Goal: Feedback & Contribution: Submit feedback/report problem

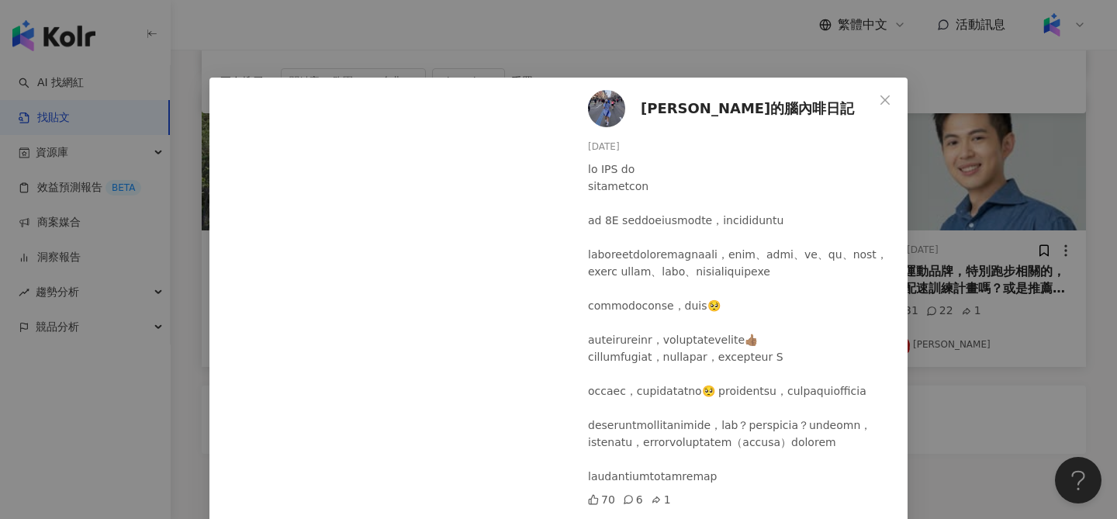
scroll to position [761, 0]
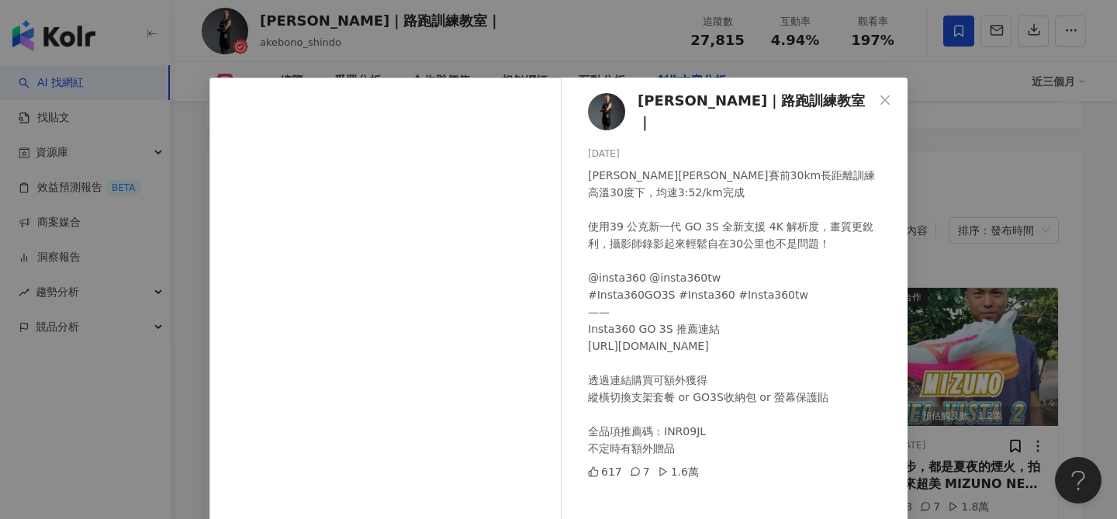
scroll to position [4760, 0]
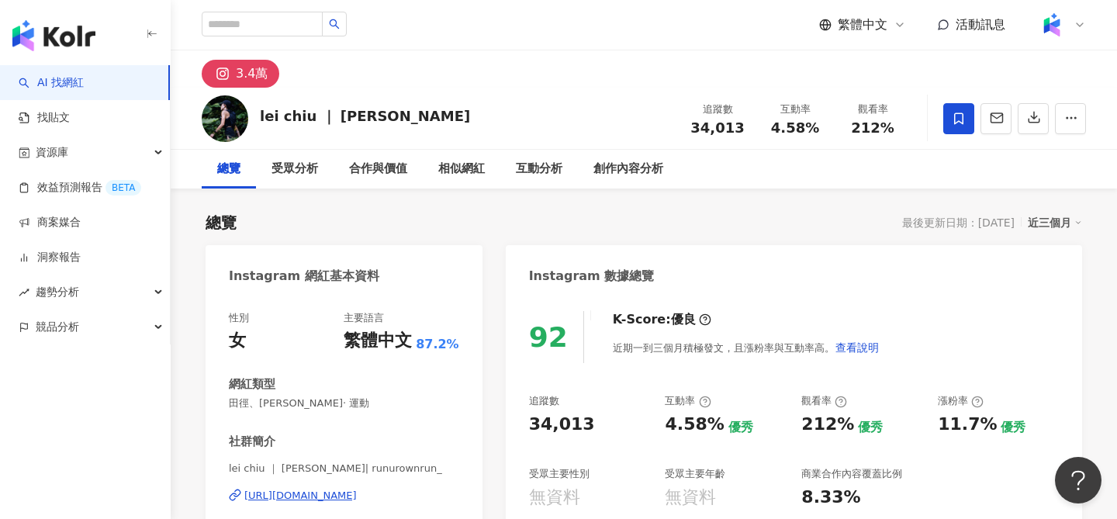
click at [724, 128] on span "34,013" at bounding box center [717, 127] width 54 height 16
copy span "34,013"
click at [357, 493] on div "[URL][DOMAIN_NAME]" at bounding box center [300, 496] width 112 height 14
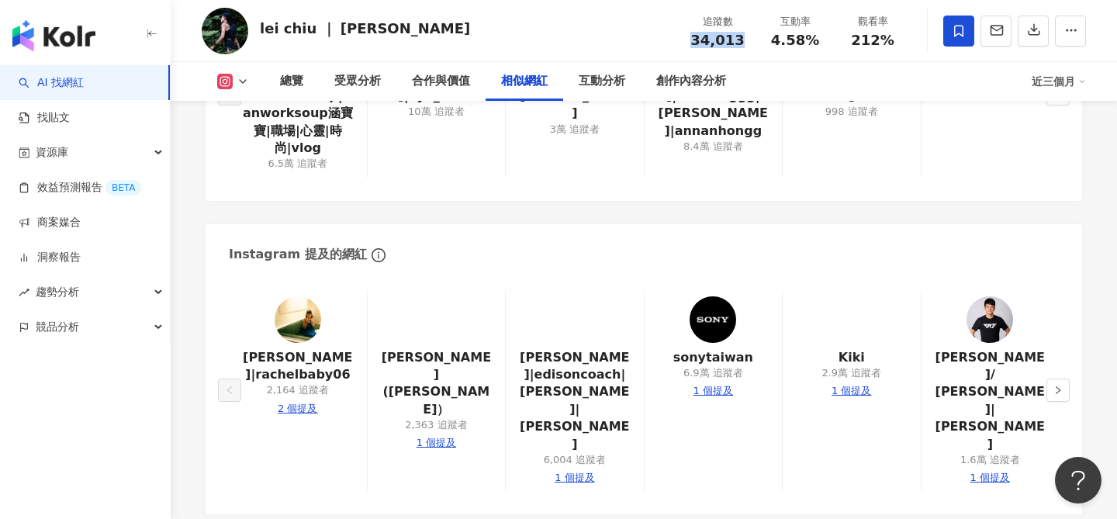
scroll to position [2522, 0]
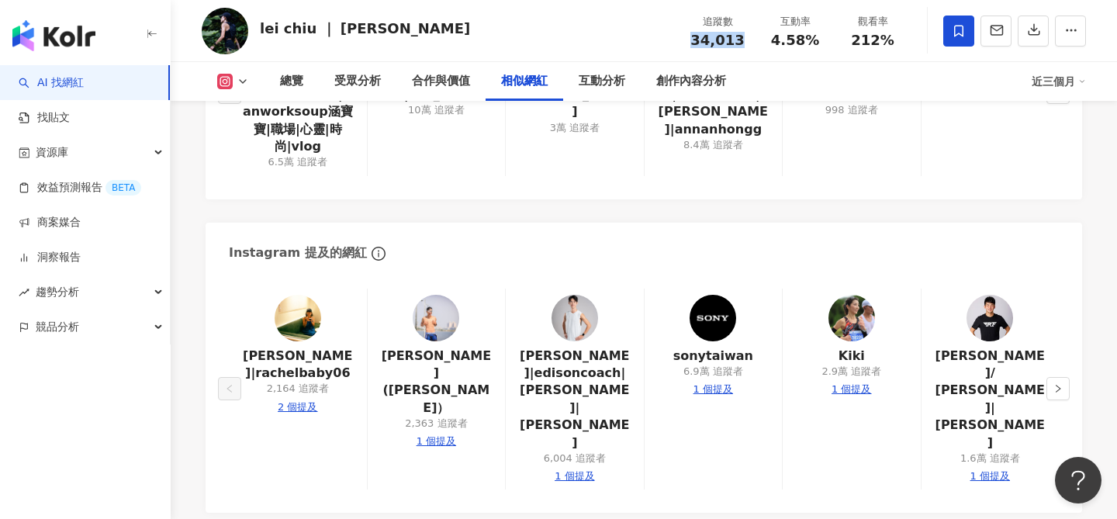
click at [220, 85] on rect at bounding box center [226, 82] width 12 height 12
click at [226, 81] on icon at bounding box center [224, 81] width 3 height 3
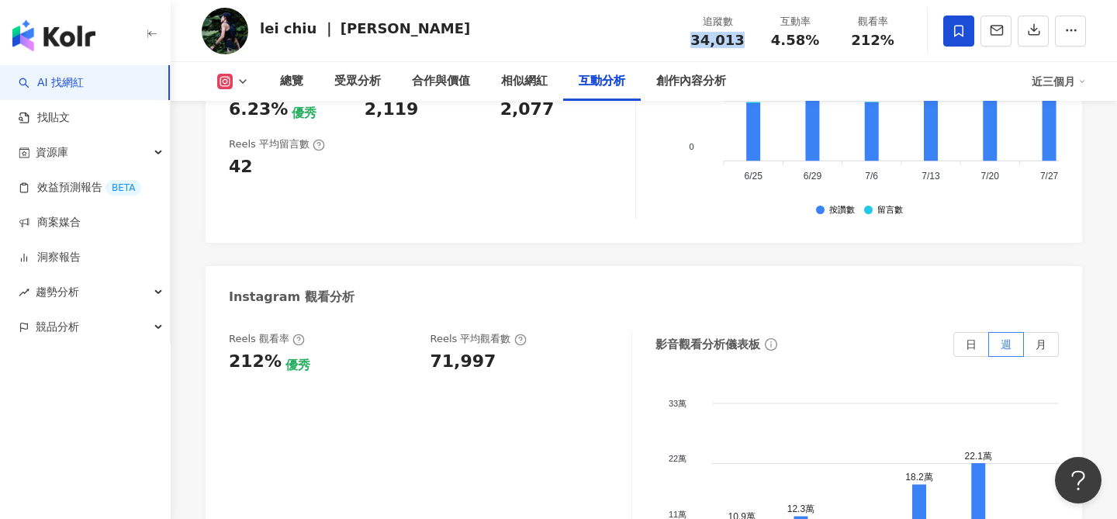
scroll to position [3241, 0]
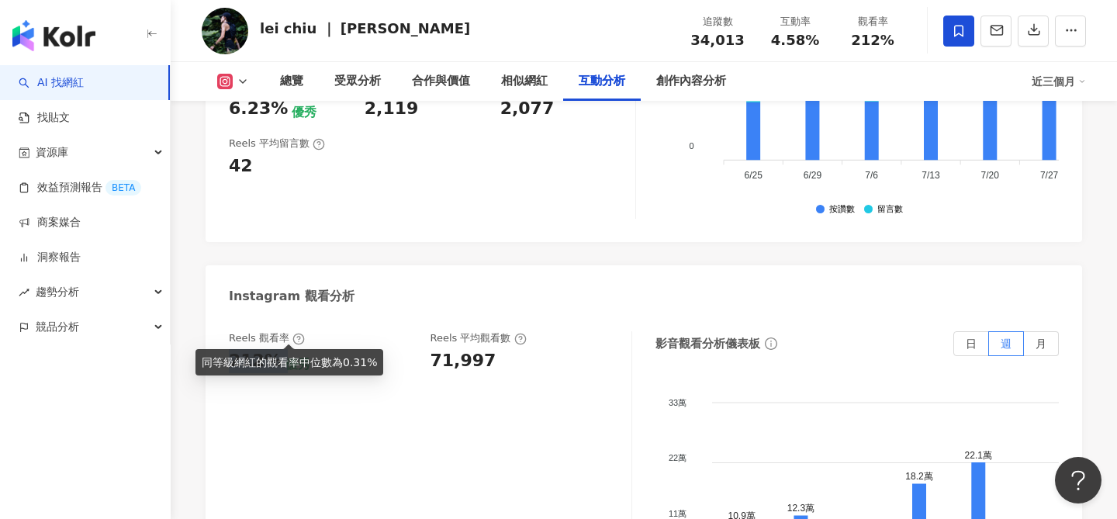
drag, startPoint x: 230, startPoint y: 324, endPoint x: 276, endPoint y: 333, distance: 46.6
click at [276, 349] on div "212% 優秀" at bounding box center [322, 361] width 186 height 24
copy div "212%"
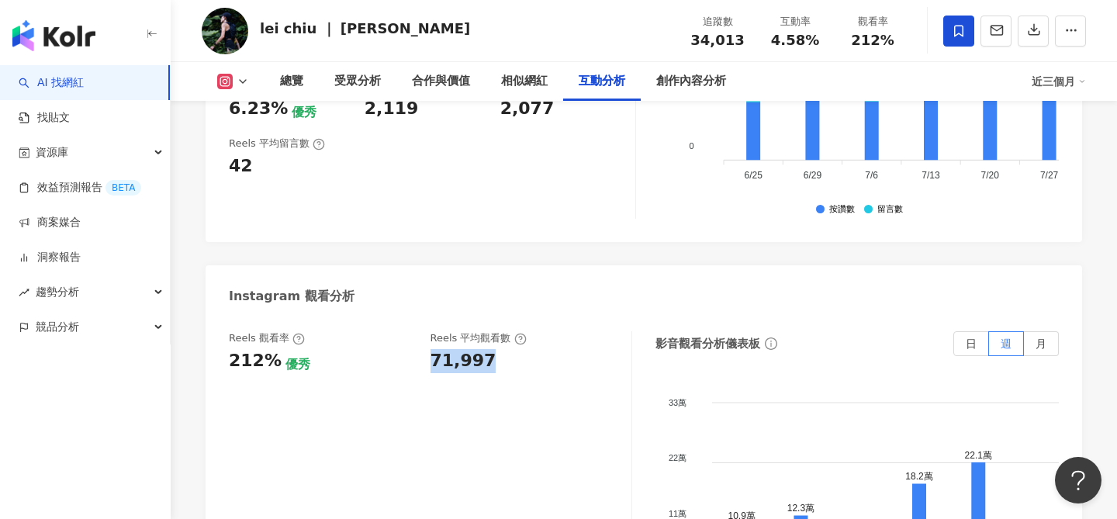
drag, startPoint x: 427, startPoint y: 323, endPoint x: 505, endPoint y: 334, distance: 78.3
click at [507, 334] on div "Reels 觀看率 212% 優秀 Reels 平均觀看數 71,997" at bounding box center [422, 352] width 387 height 42
copy div "71,997"
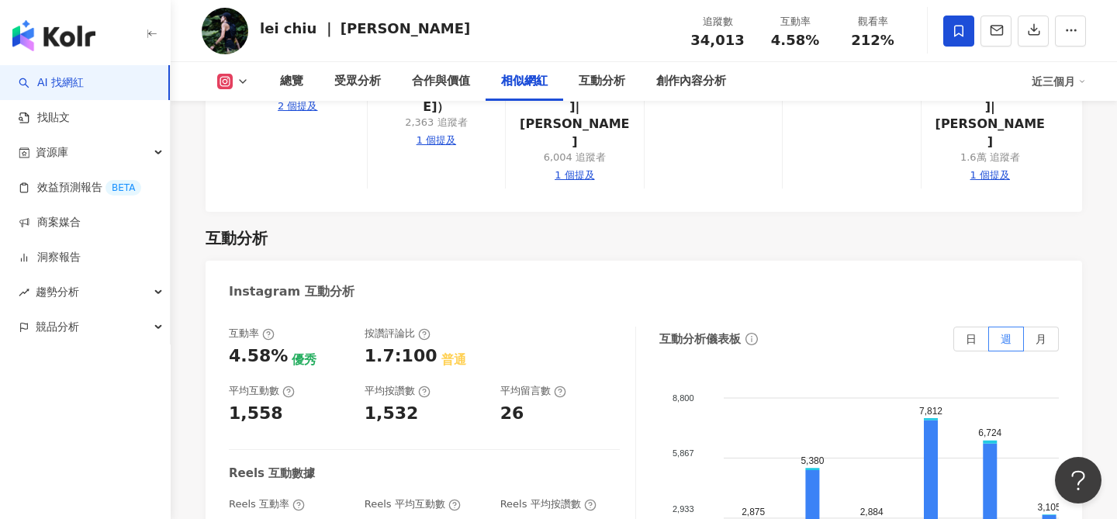
scroll to position [2772, 0]
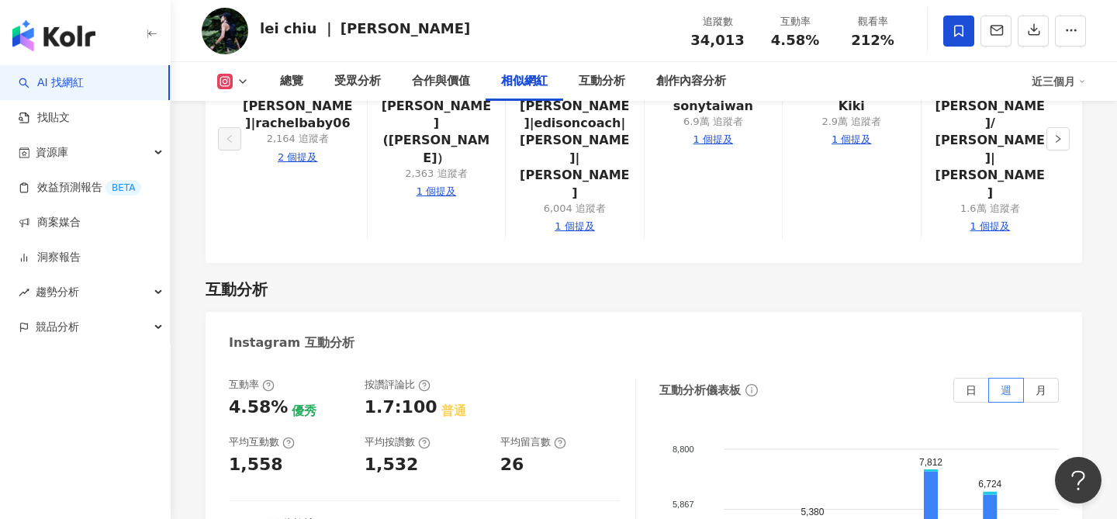
click at [787, 33] on span "4.58%" at bounding box center [795, 41] width 48 height 16
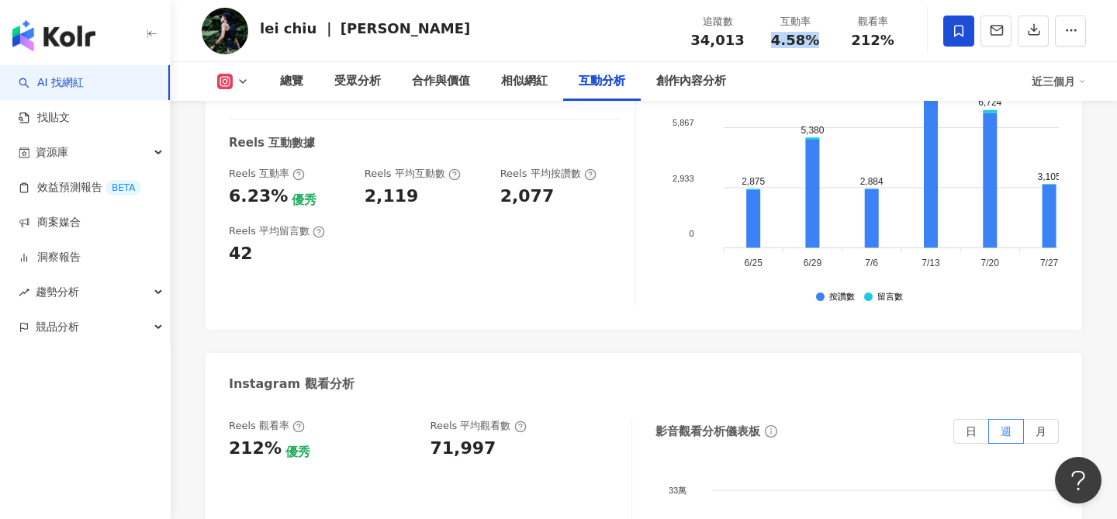
scroll to position [3165, 0]
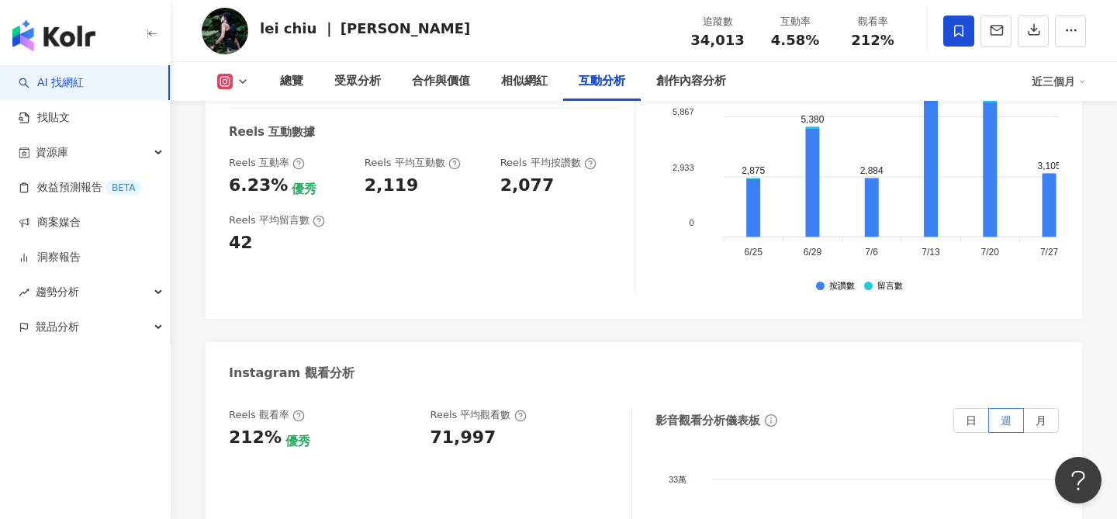
click at [230, 426] on div "212%" at bounding box center [255, 438] width 53 height 24
copy div "212%"
click at [278, 28] on div "lei chiu ｜ 蕾" at bounding box center [365, 28] width 210 height 19
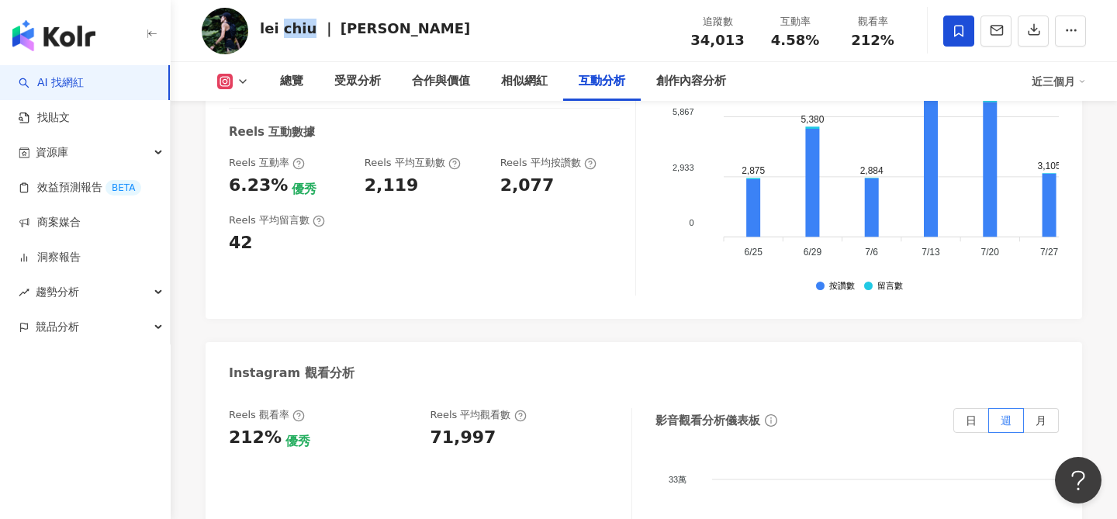
click at [278, 28] on div "lei chiu ｜ 蕾" at bounding box center [365, 28] width 210 height 19
copy div "lei chiu ｜ 蕾"
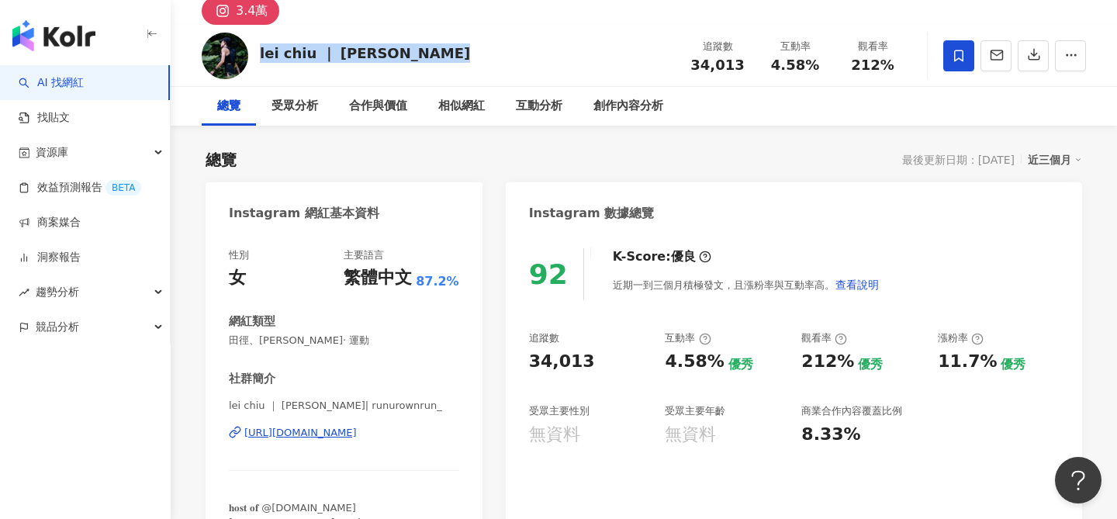
scroll to position [81, 0]
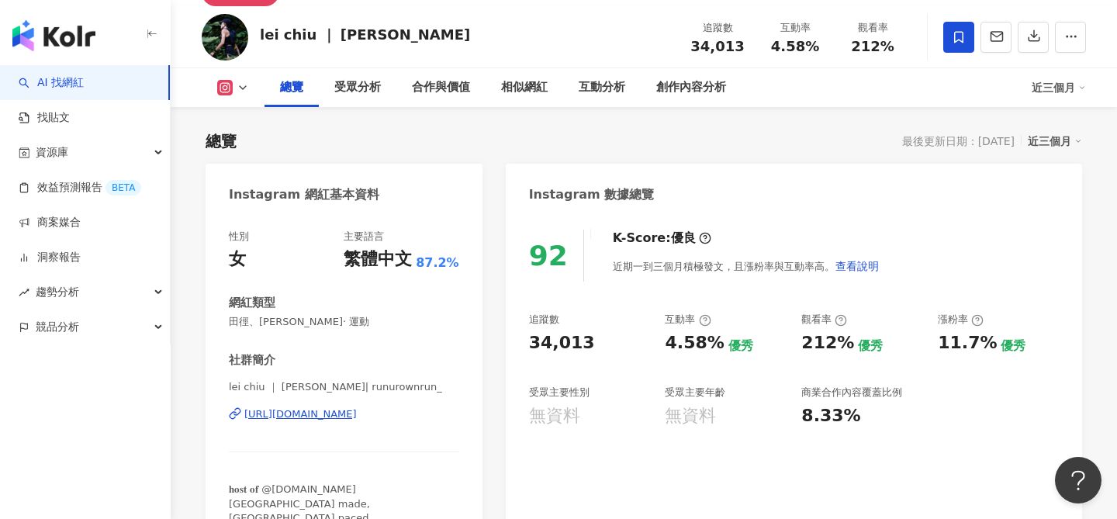
click at [258, 322] on span "田徑、馬拉松 · 運動" at bounding box center [344, 322] width 230 height 14
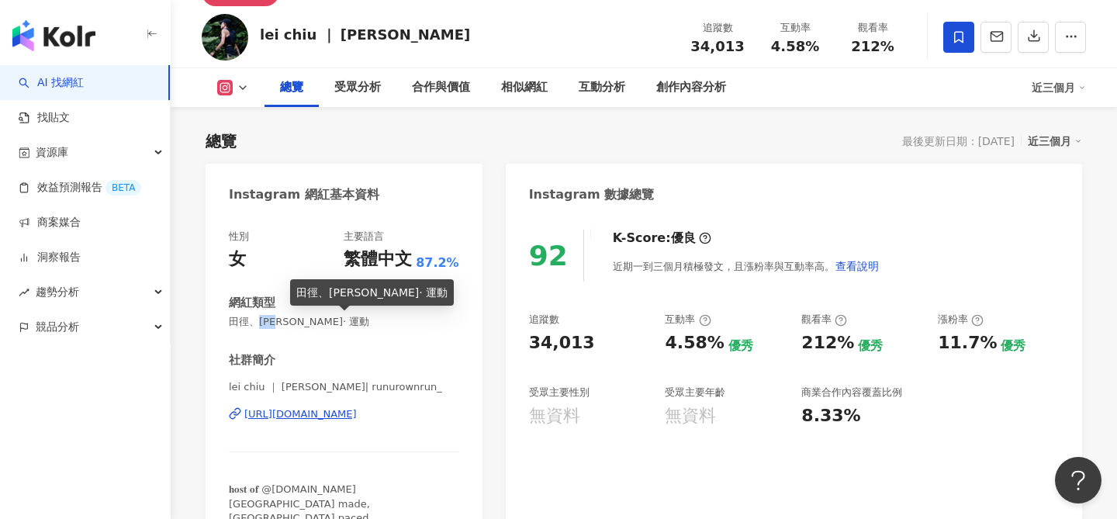
click at [258, 322] on span "田徑、馬拉松 · 運動" at bounding box center [344, 322] width 230 height 14
copy span "田徑、馬拉松 · 運動"
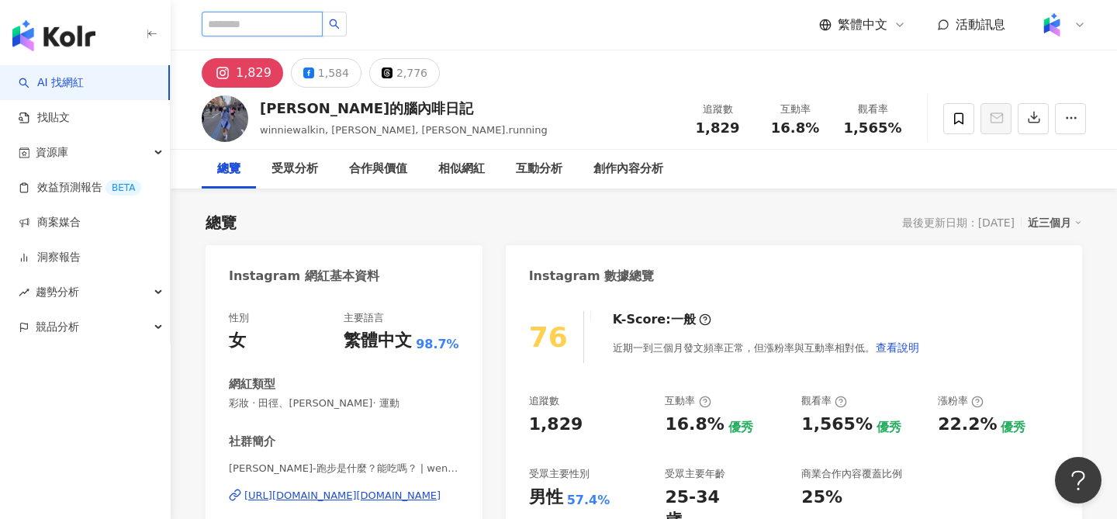
click at [283, 16] on input "search" at bounding box center [262, 24] width 121 height 25
paste input "**********"
type input "**********"
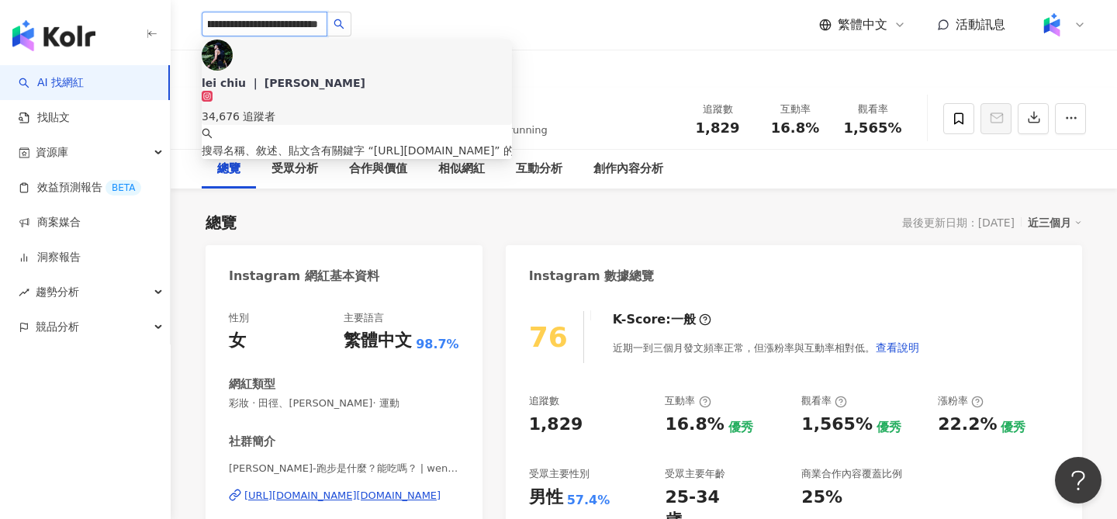
click at [355, 91] on div "34,676 追蹤者" at bounding box center [357, 108] width 310 height 34
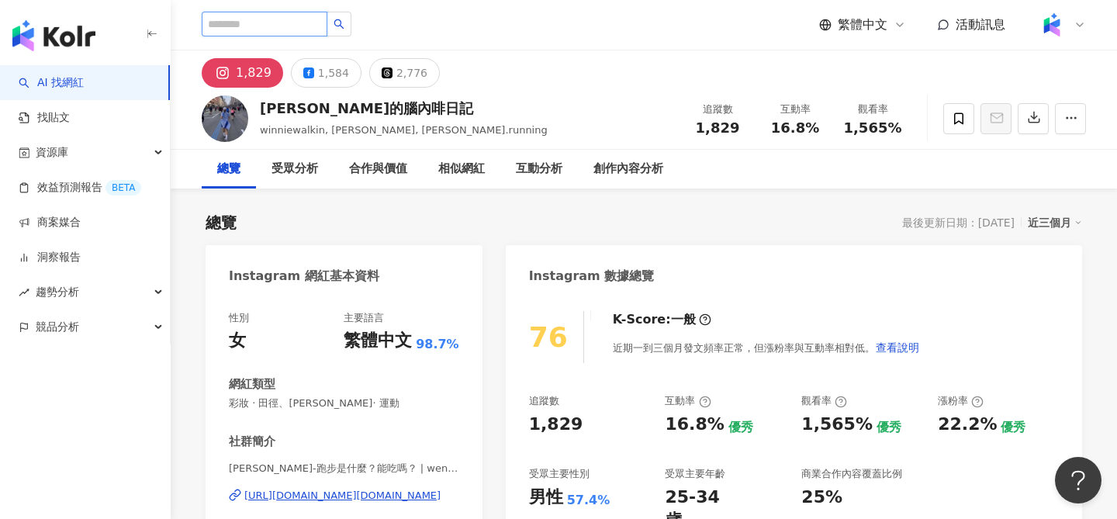
scroll to position [0, 0]
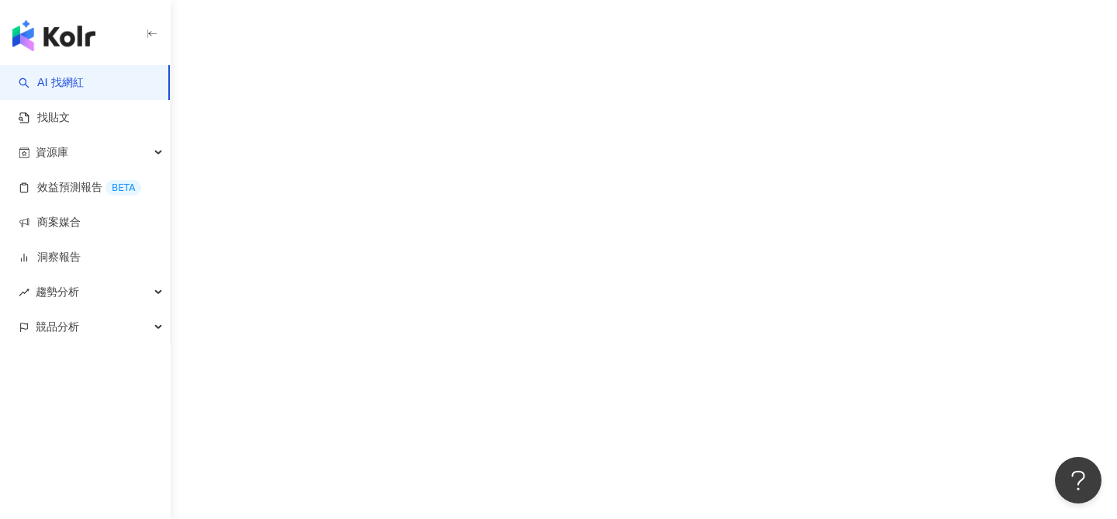
click at [84, 81] on link "AI 找網紅" at bounding box center [51, 83] width 65 height 16
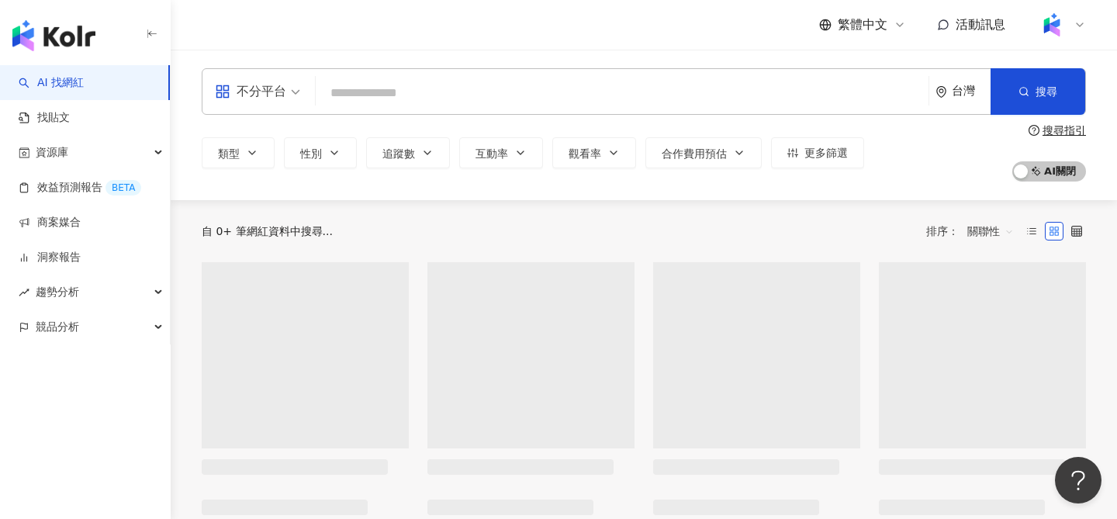
click at [62, 75] on link "AI 找網紅" at bounding box center [51, 83] width 65 height 16
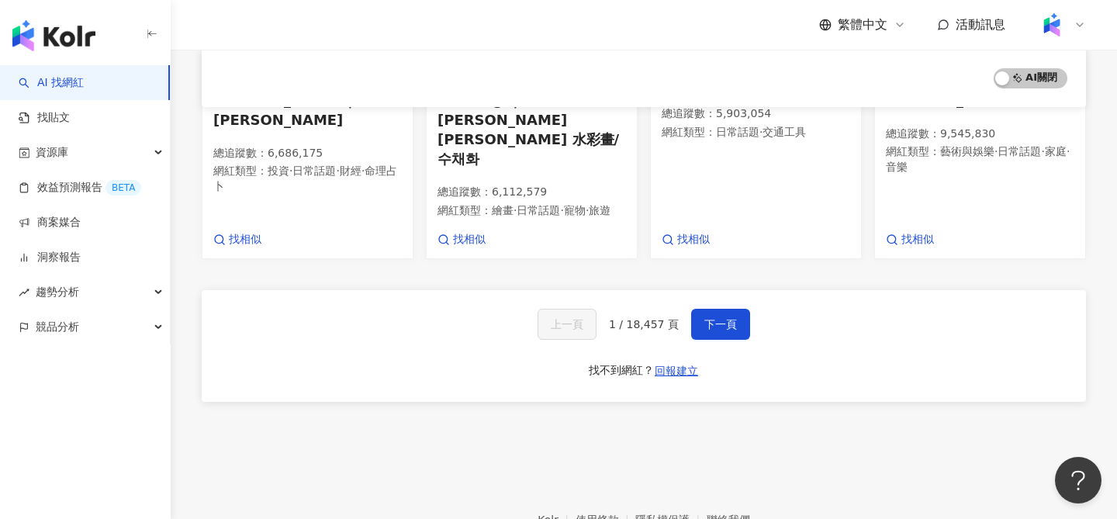
scroll to position [1116, 0]
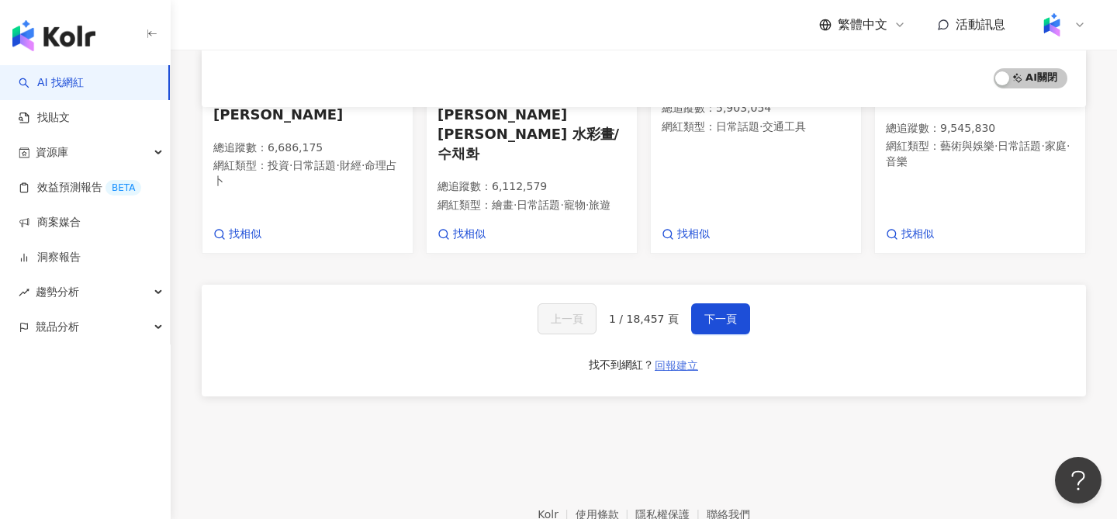
click at [676, 353] on button "回報建立" at bounding box center [676, 365] width 45 height 25
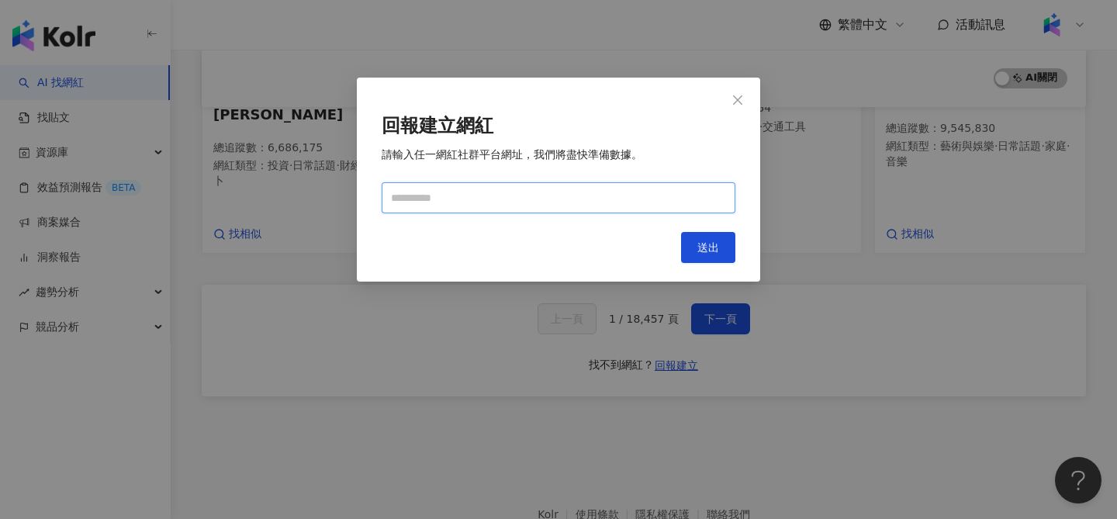
click at [596, 194] on input "text" at bounding box center [559, 197] width 354 height 31
paste input "**********"
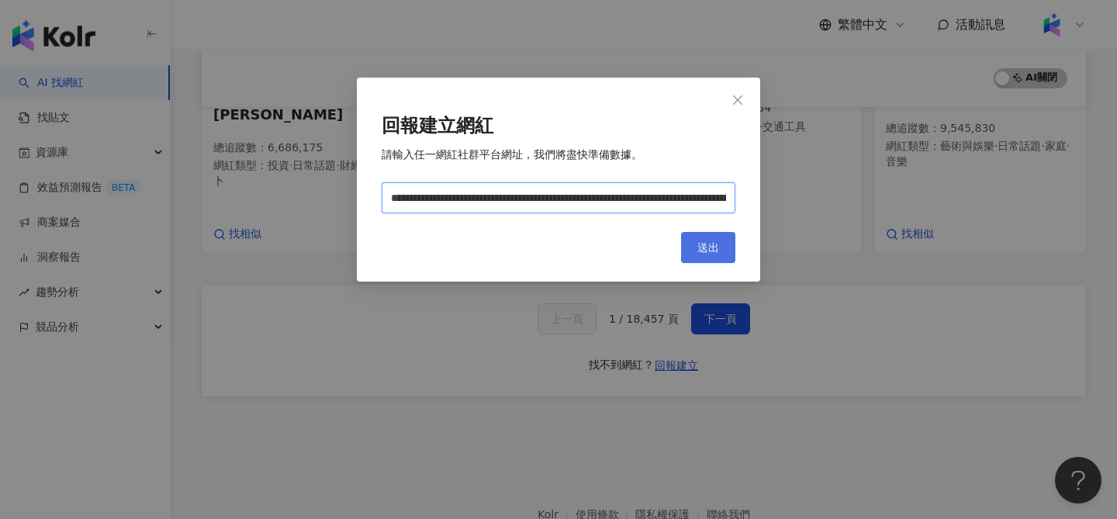
scroll to position [0, 199]
type input "**********"
click at [703, 244] on span "送出" at bounding box center [708, 247] width 22 height 12
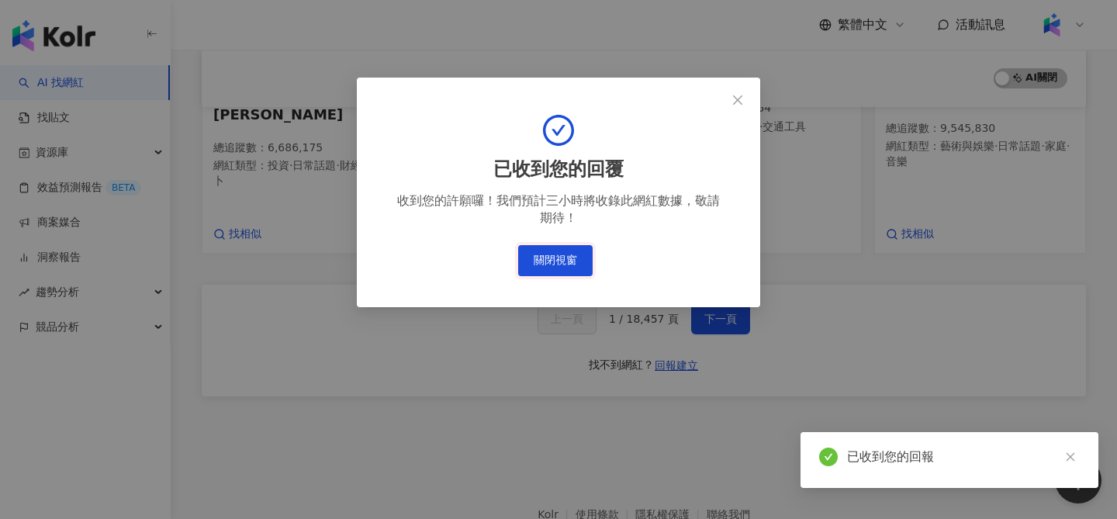
click at [578, 255] on button "關閉視窗" at bounding box center [555, 260] width 74 height 31
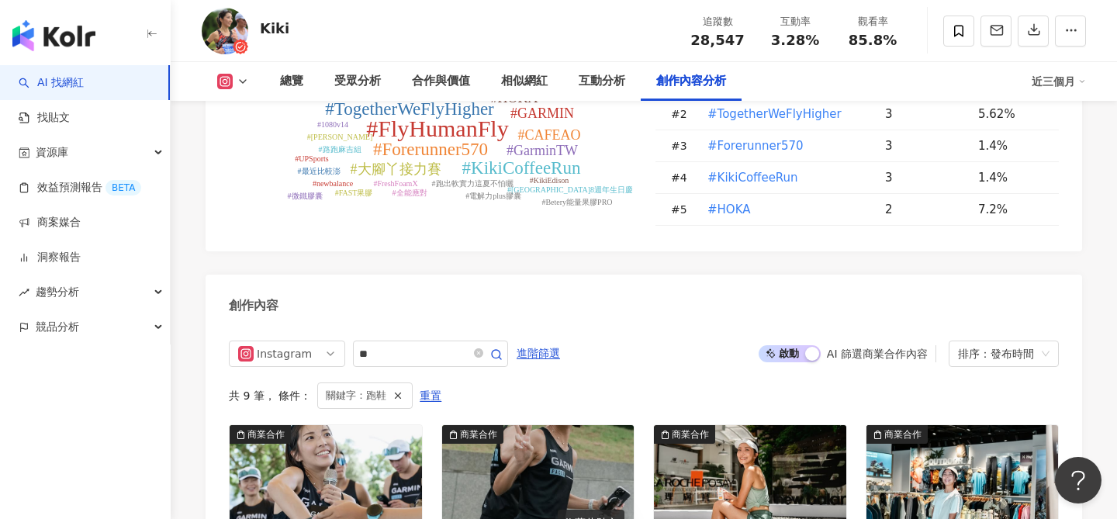
scroll to position [4707, 0]
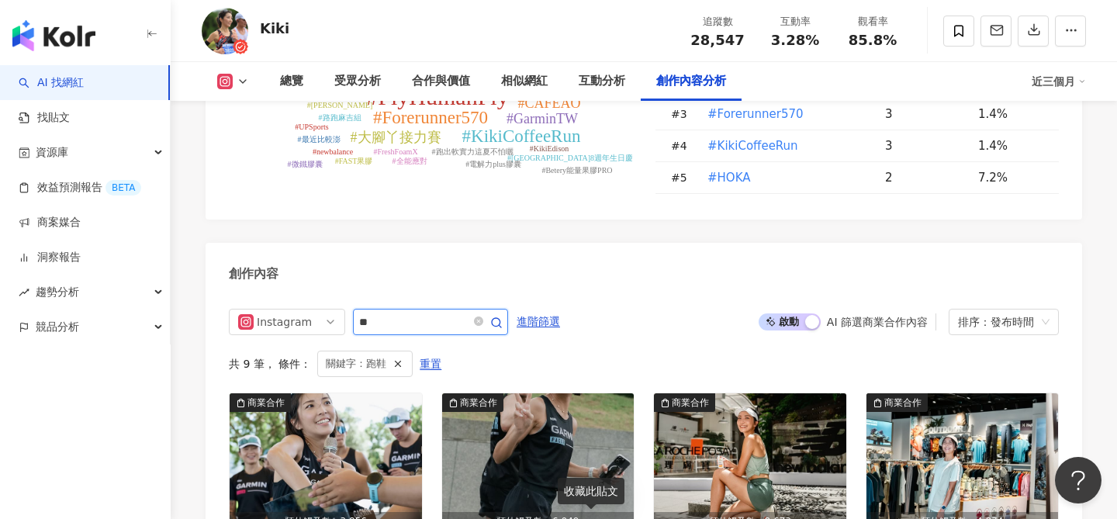
click at [417, 313] on input "**" at bounding box center [413, 322] width 109 height 19
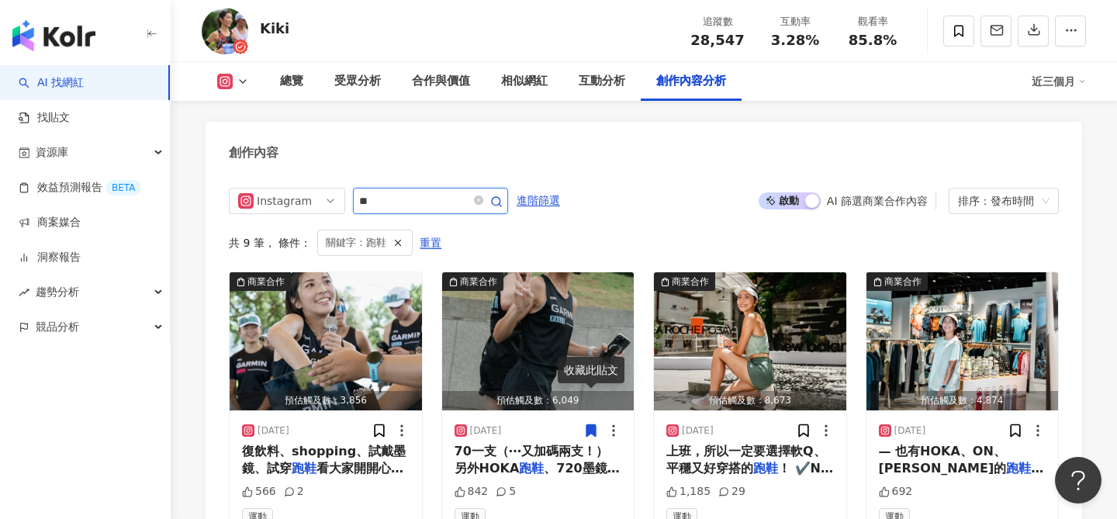
scroll to position [4828, 0]
